Goal: Find contact information: Find contact information

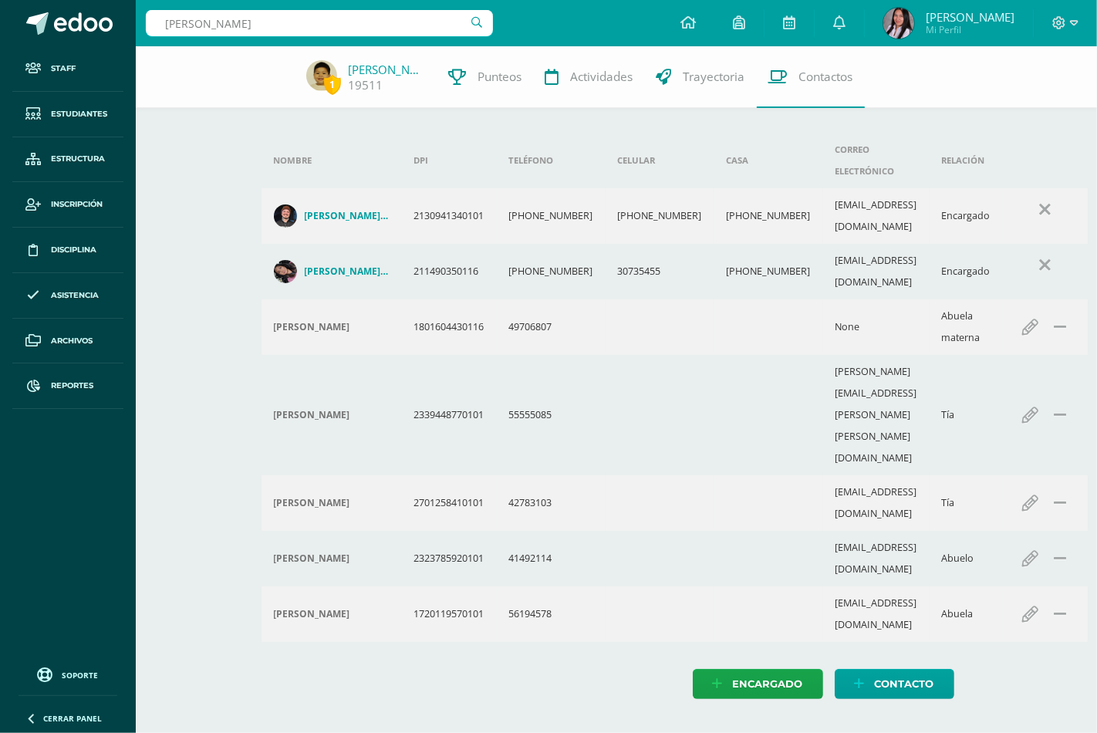
type input "[PERSON_NAME]"
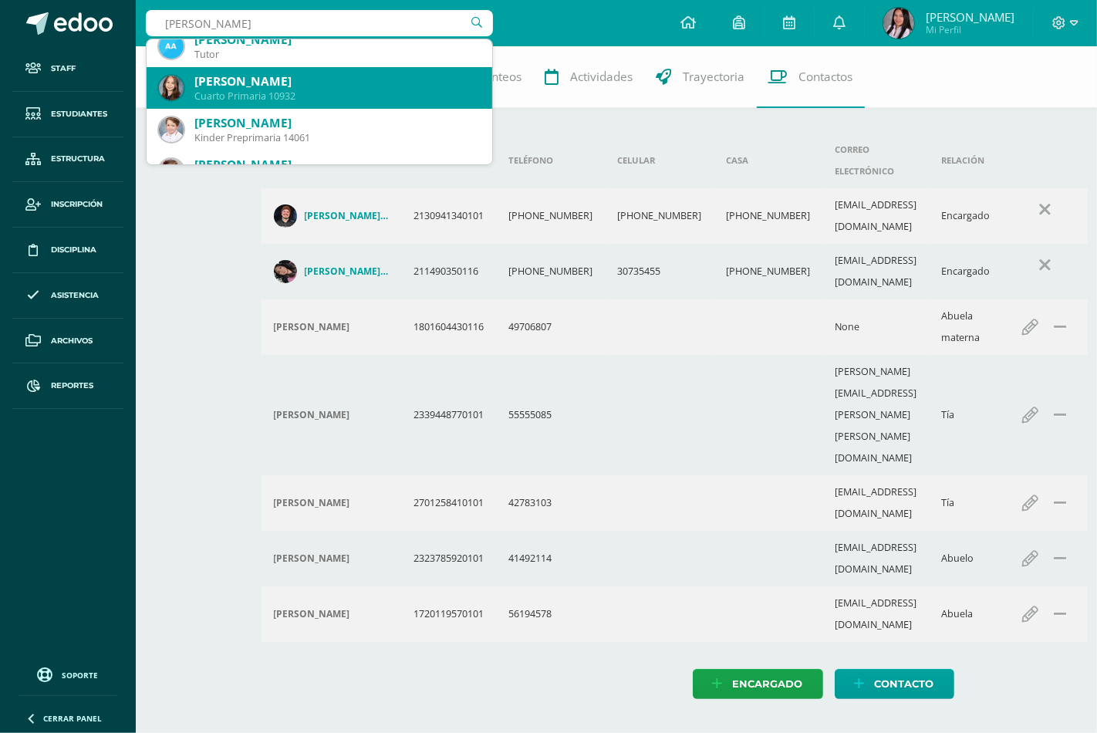
scroll to position [86, 0]
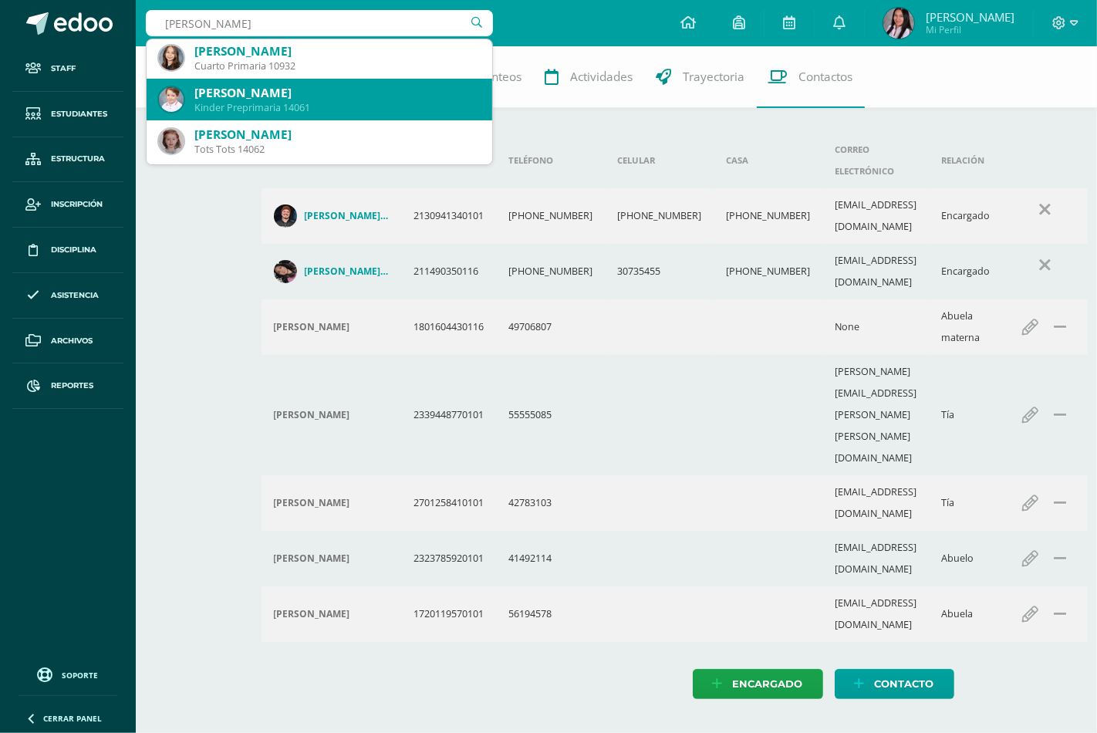
click at [317, 104] on div "Kinder Preprimaria 14061" at bounding box center [336, 107] width 285 height 13
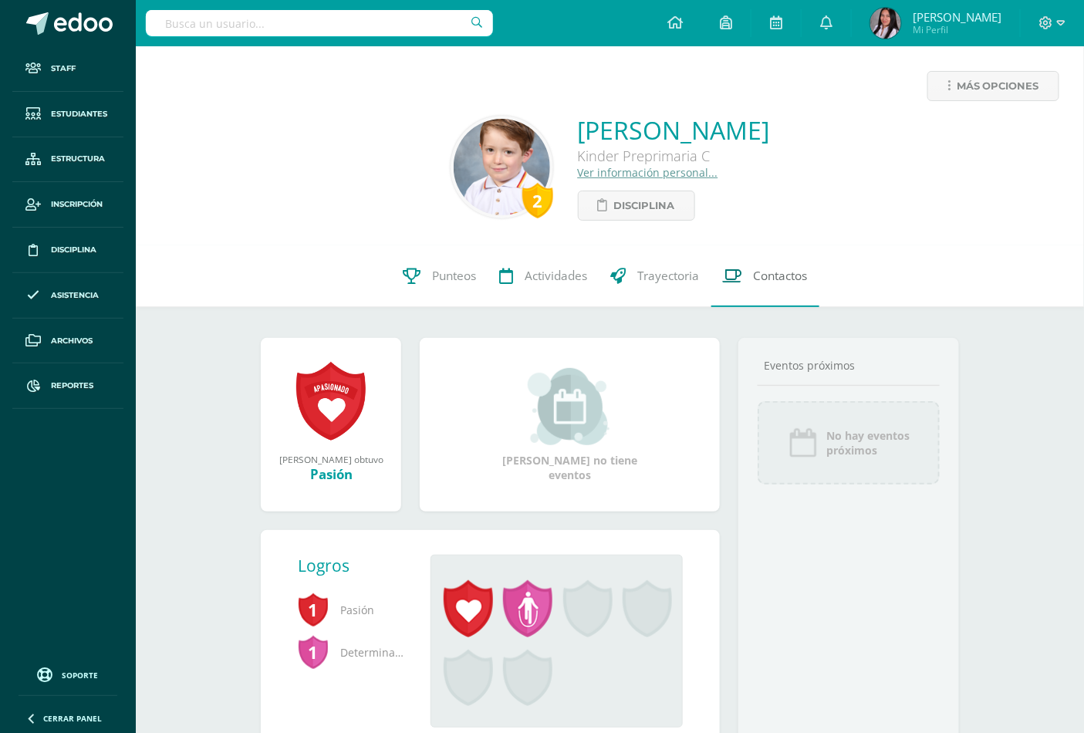
click at [775, 276] on span "Contactos" at bounding box center [781, 276] width 54 height 16
